Goal: Register for event/course

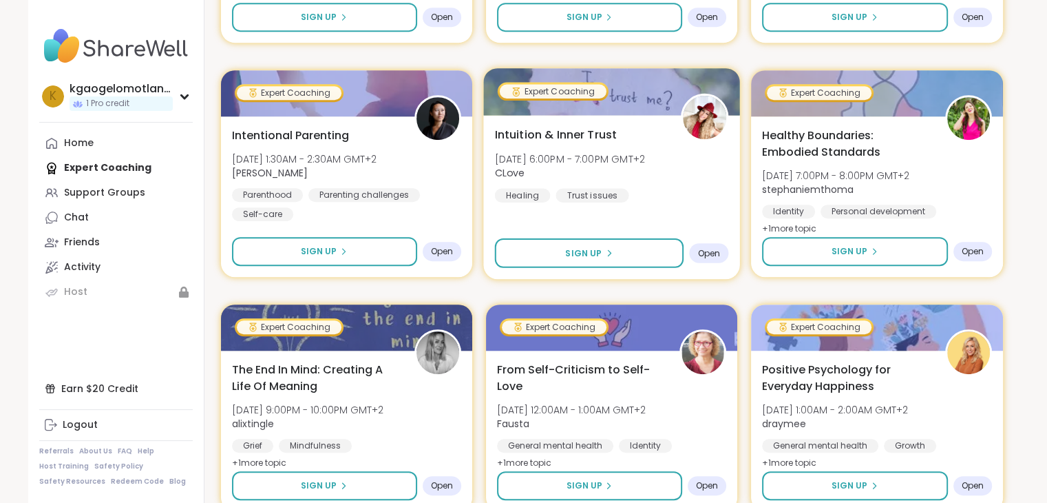
click at [573, 250] on span "Sign Up" at bounding box center [583, 252] width 36 height 12
click at [575, 247] on span "Sign Up" at bounding box center [583, 252] width 36 height 12
click at [559, 94] on div "Expert Coaching" at bounding box center [553, 91] width 107 height 14
click at [562, 119] on div "Intuition & Inner Trust [DATE] 6:00PM - 7:00PM GMT+2 CLove Healing Trust issues…" at bounding box center [611, 197] width 257 height 164
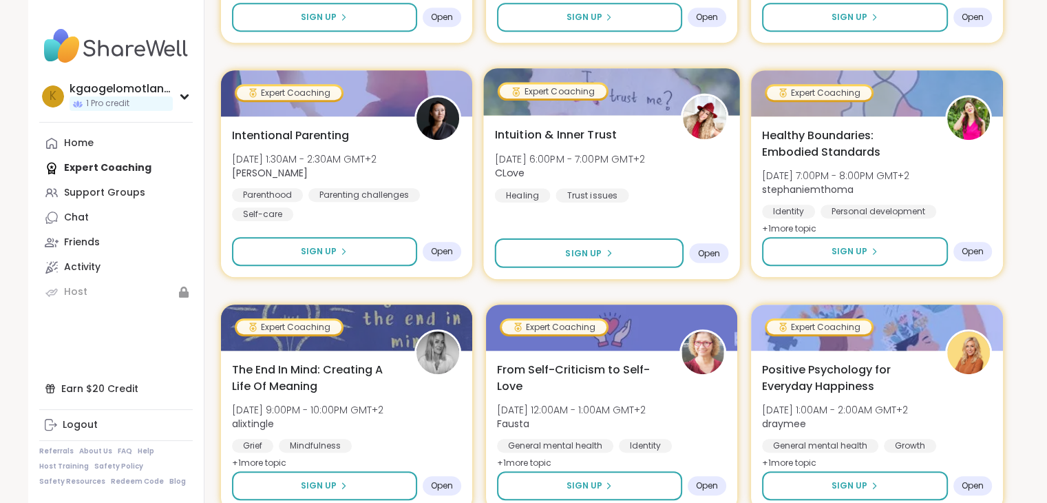
click at [604, 112] on div at bounding box center [611, 91] width 257 height 47
click at [604, 109] on div at bounding box center [611, 91] width 257 height 47
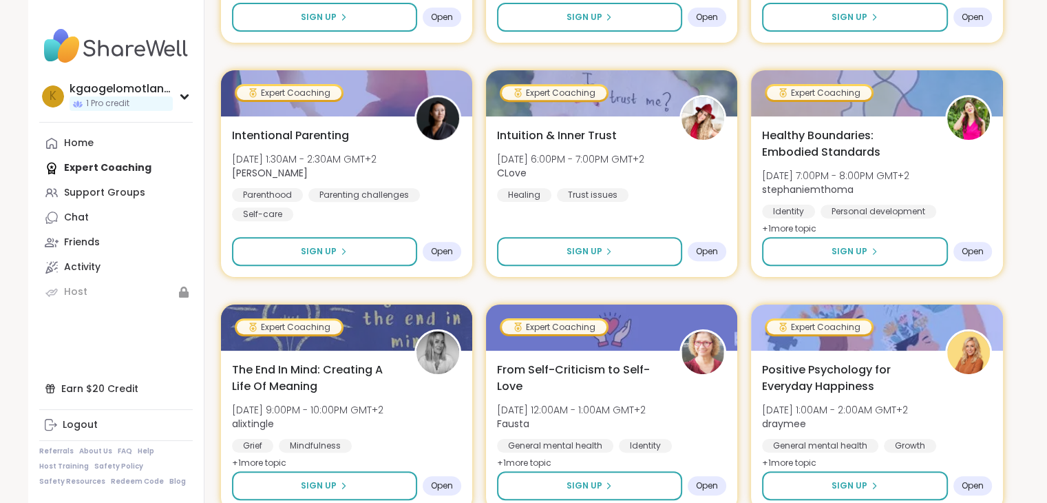
scroll to position [740, 0]
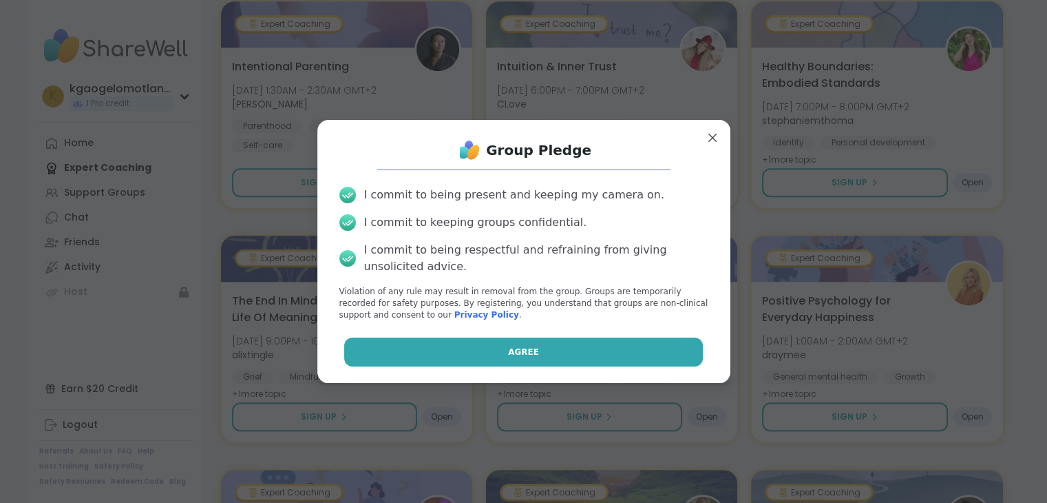
click at [573, 357] on button "Agree" at bounding box center [523, 351] width 359 height 29
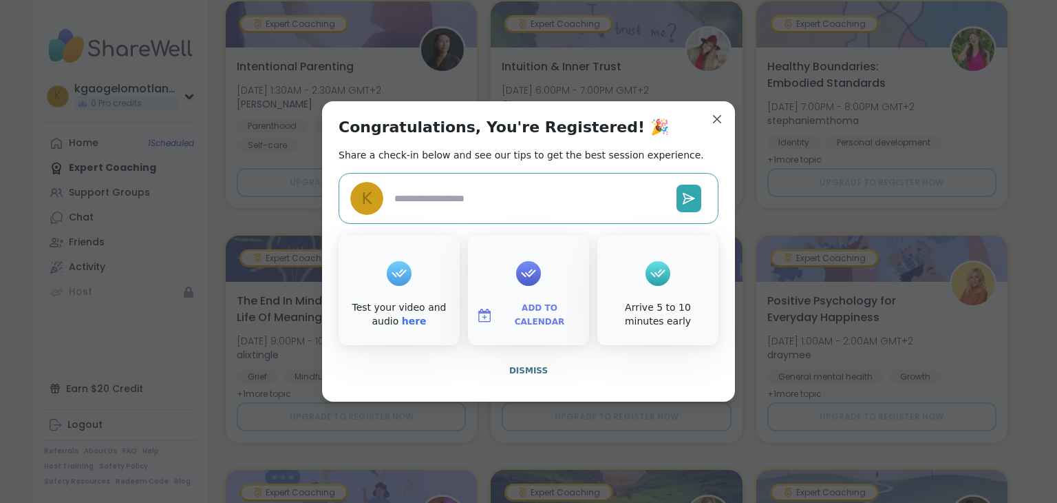
click at [712, 122] on div "Intuition & Inner Trust [DATE] 6:00PM - 7:00PM GMT+2 CLove Trust issues Healing" at bounding box center [616, 96] width 229 height 74
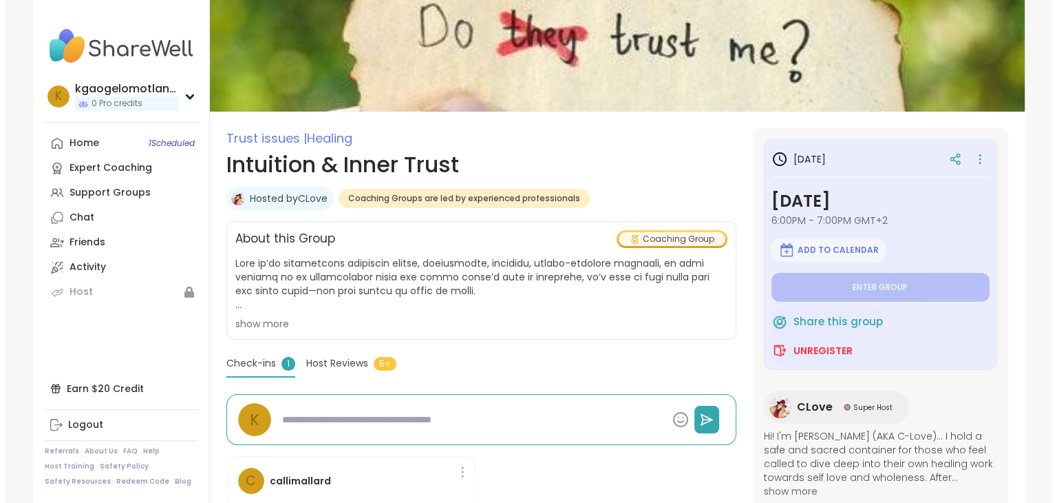
scroll to position [138, 0]
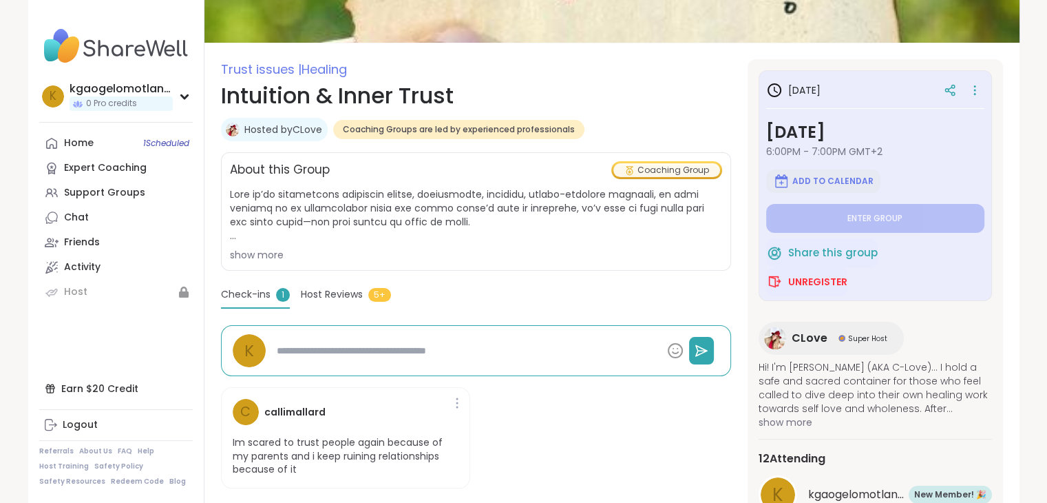
click at [801, 176] on span "Add to Calendar" at bounding box center [832, 181] width 81 height 11
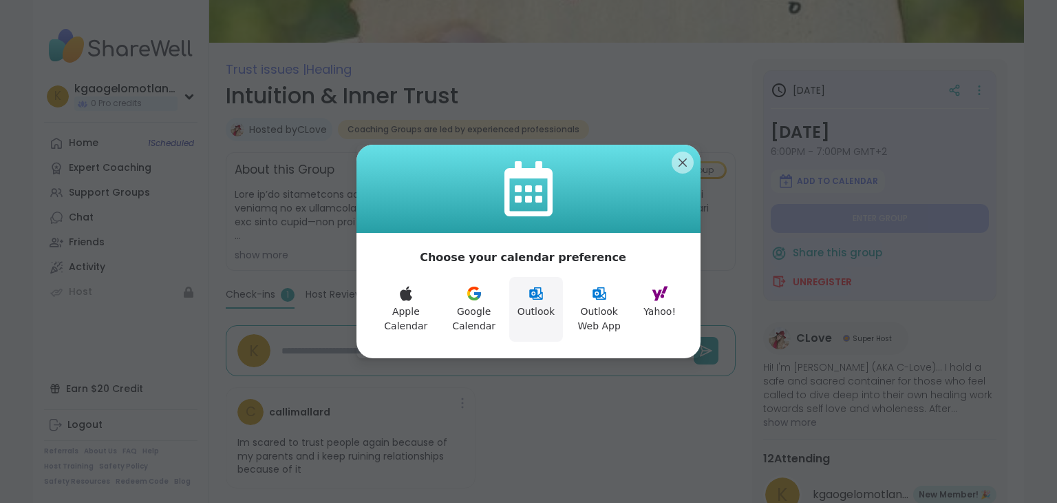
click at [528, 289] on icon at bounding box center [536, 293] width 17 height 17
type textarea "*"
